Goal: Find contact information: Find contact information

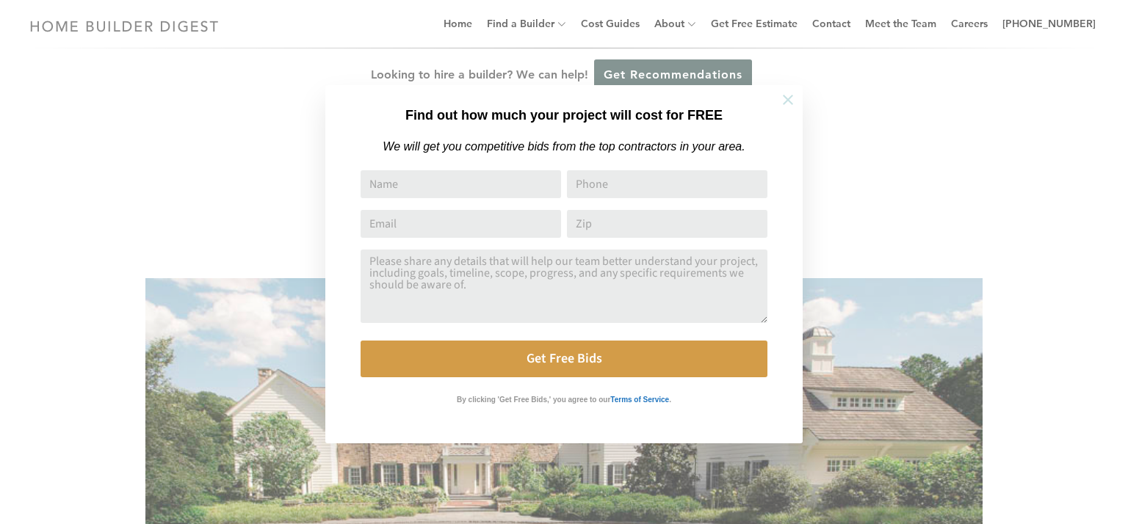
click at [781, 97] on icon at bounding box center [788, 100] width 16 height 16
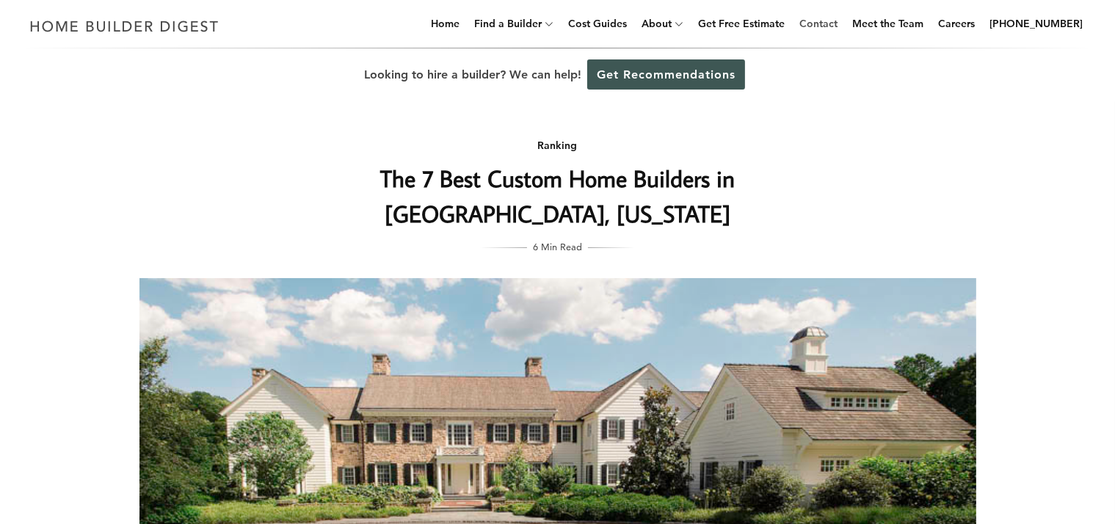
click at [843, 25] on link "Contact" at bounding box center [819, 23] width 50 height 47
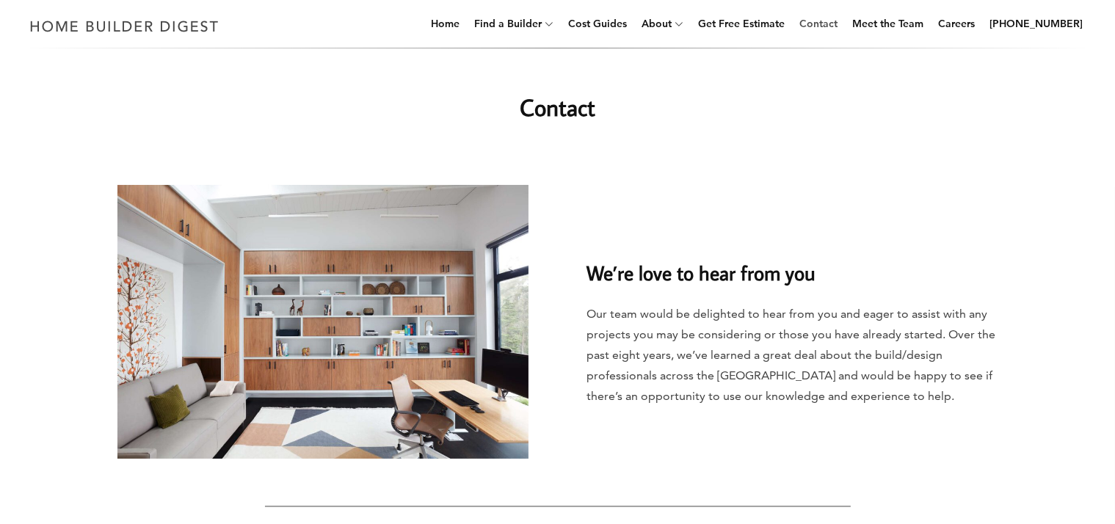
click at [835, 23] on link "Contact" at bounding box center [819, 23] width 50 height 47
click at [843, 22] on link "Contact" at bounding box center [819, 23] width 50 height 47
click at [832, 26] on link "Contact" at bounding box center [819, 23] width 50 height 47
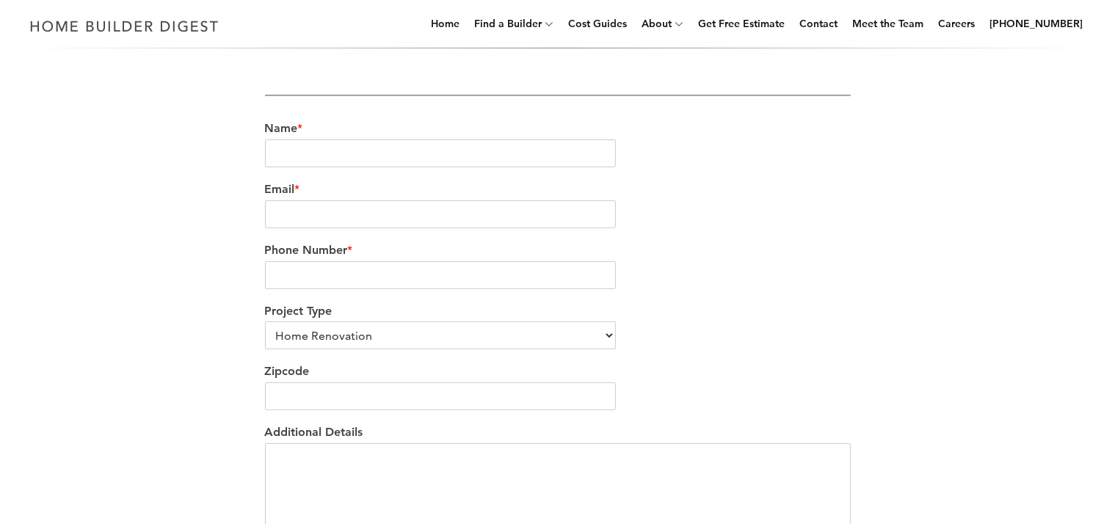
scroll to position [310, 0]
